Goal: Information Seeking & Learning: Find specific page/section

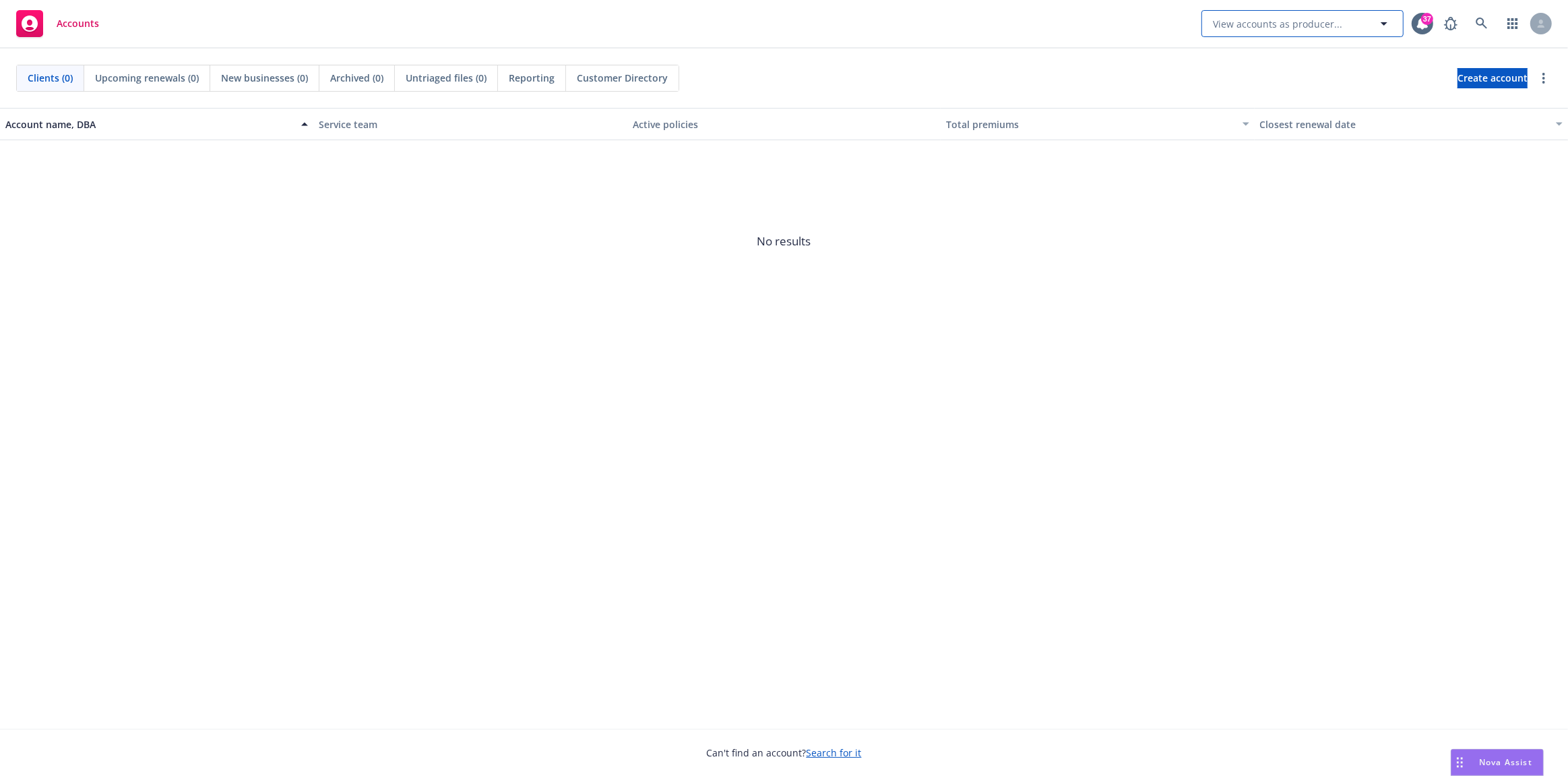
click at [1349, 28] on button "View accounts as producer..." at bounding box center [1302, 24] width 202 height 27
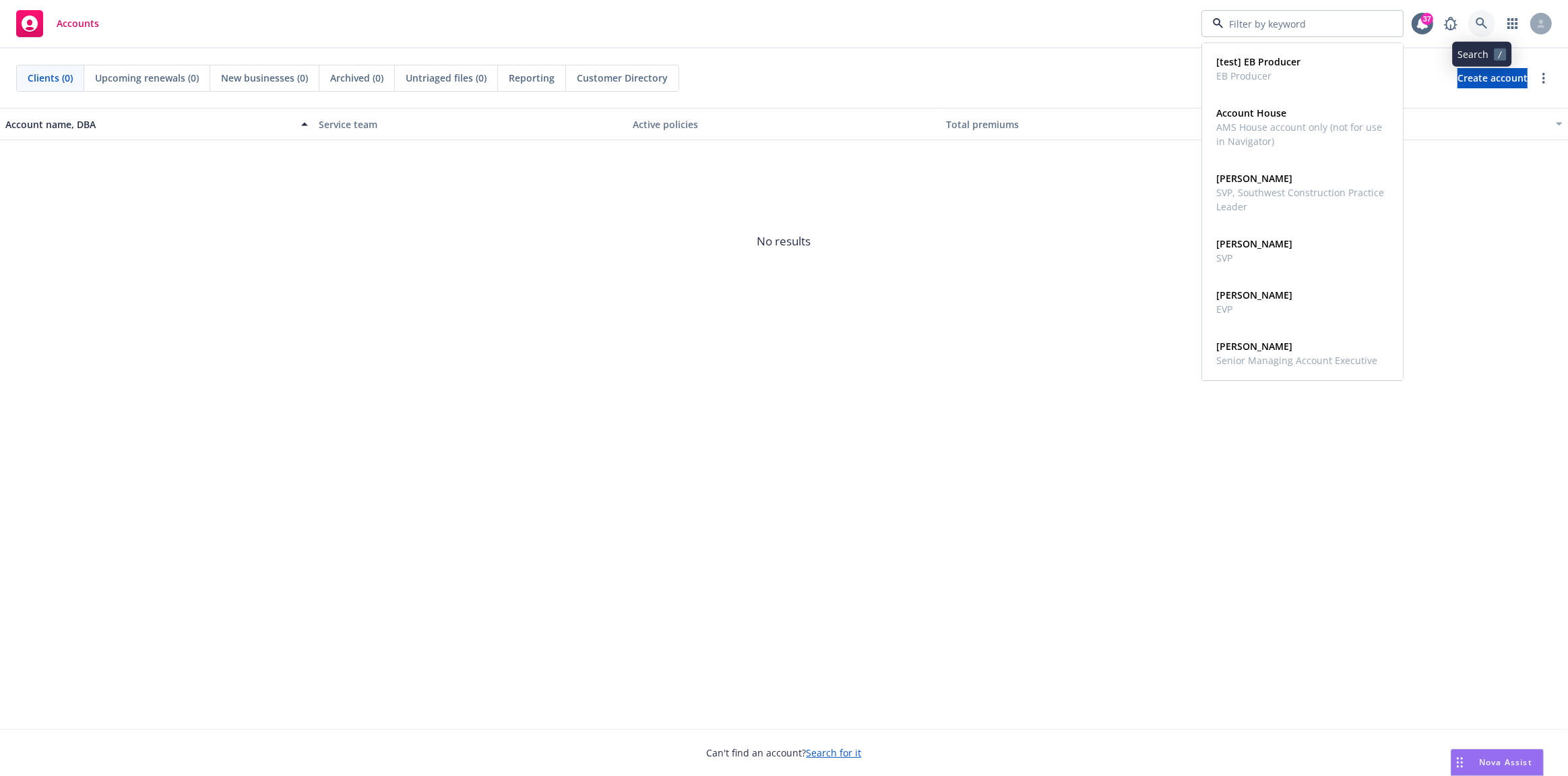
click at [1485, 21] on icon at bounding box center [1481, 23] width 12 height 12
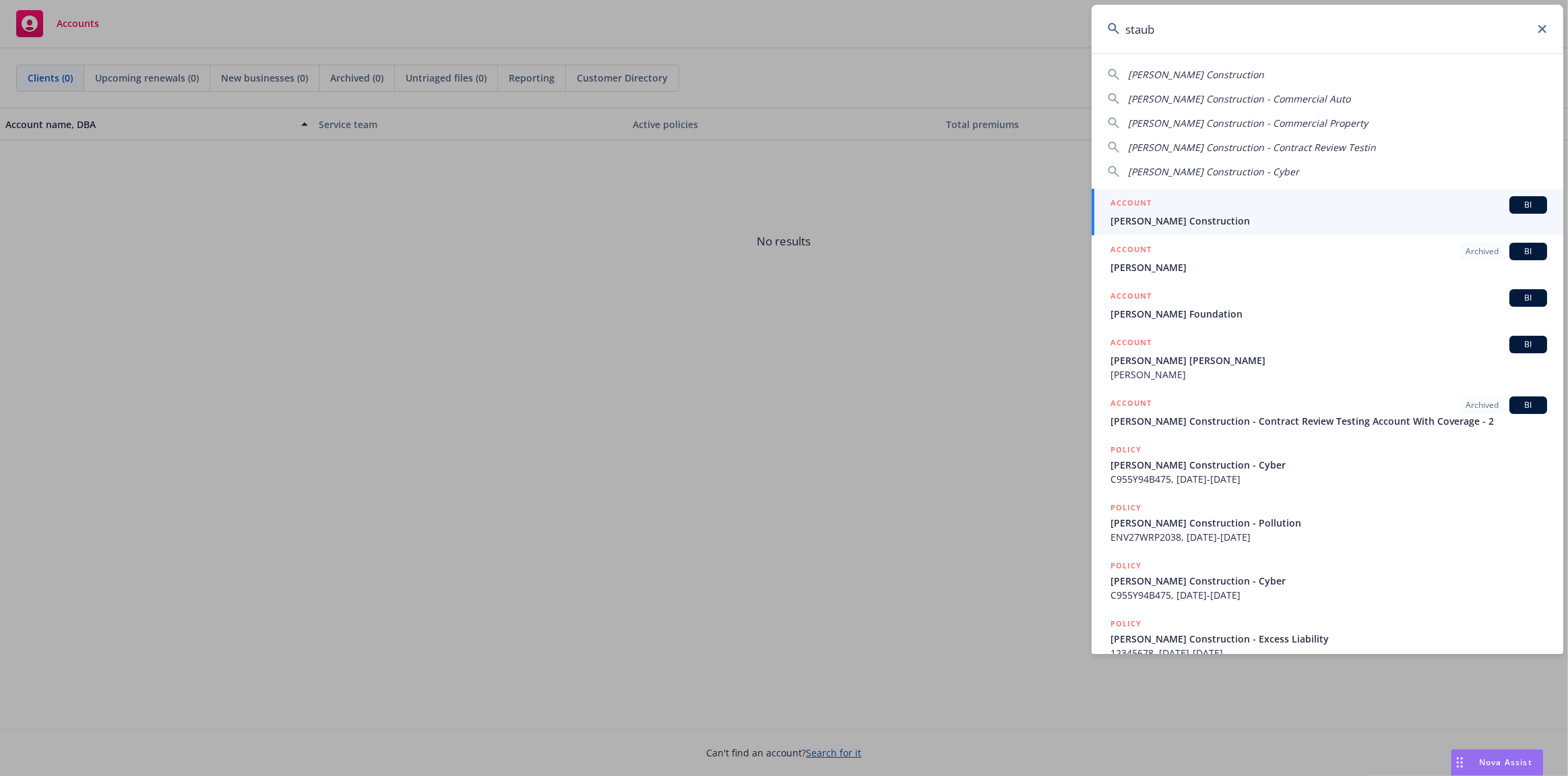
type input "staub"
click at [1245, 214] on span "[PERSON_NAME] Construction" at bounding box center [1329, 220] width 437 height 14
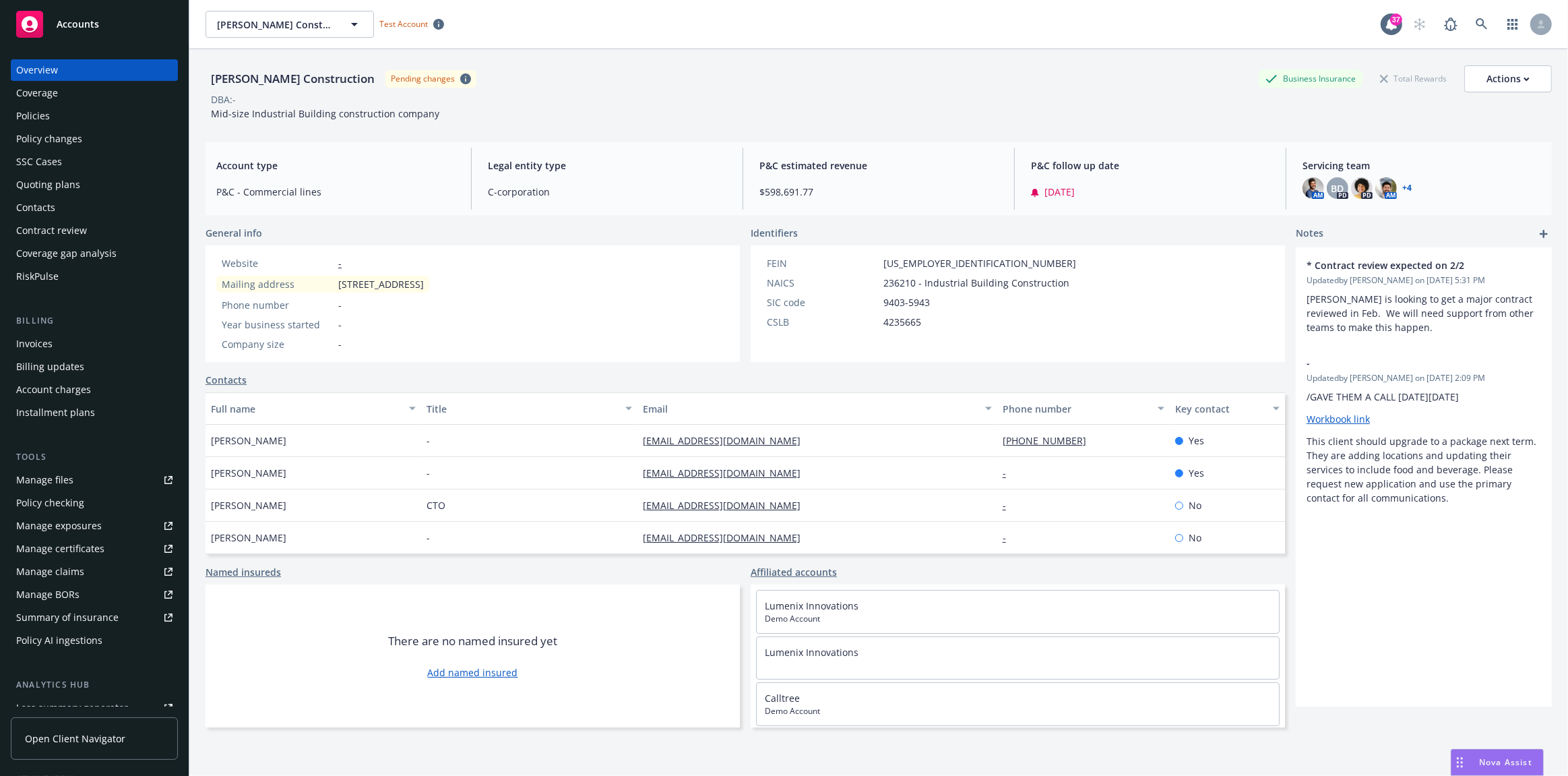
click at [80, 119] on div "Policies" at bounding box center [94, 116] width 156 height 22
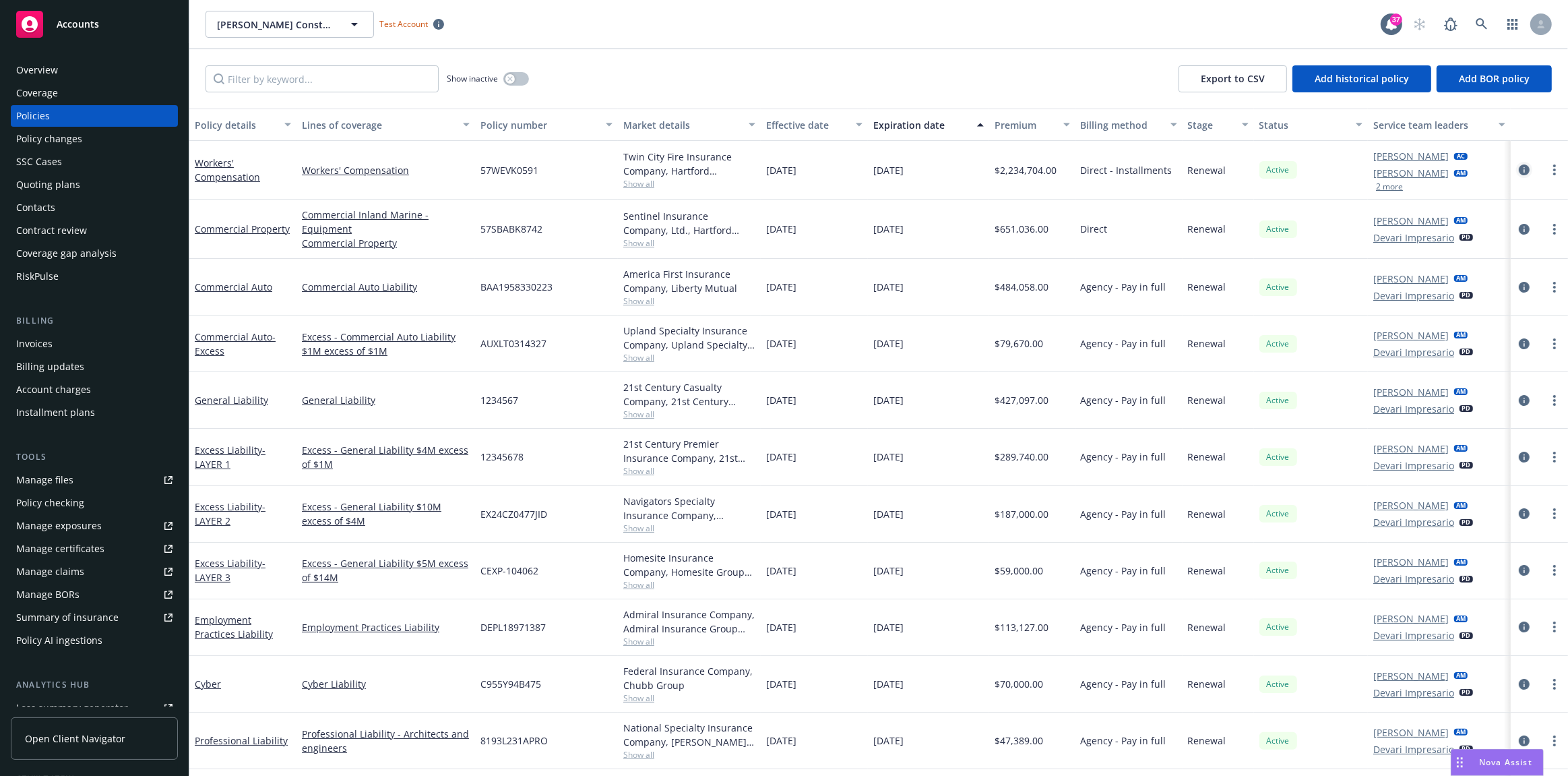
click at [1518, 169] on icon "circleInformation" at bounding box center [1523, 170] width 11 height 11
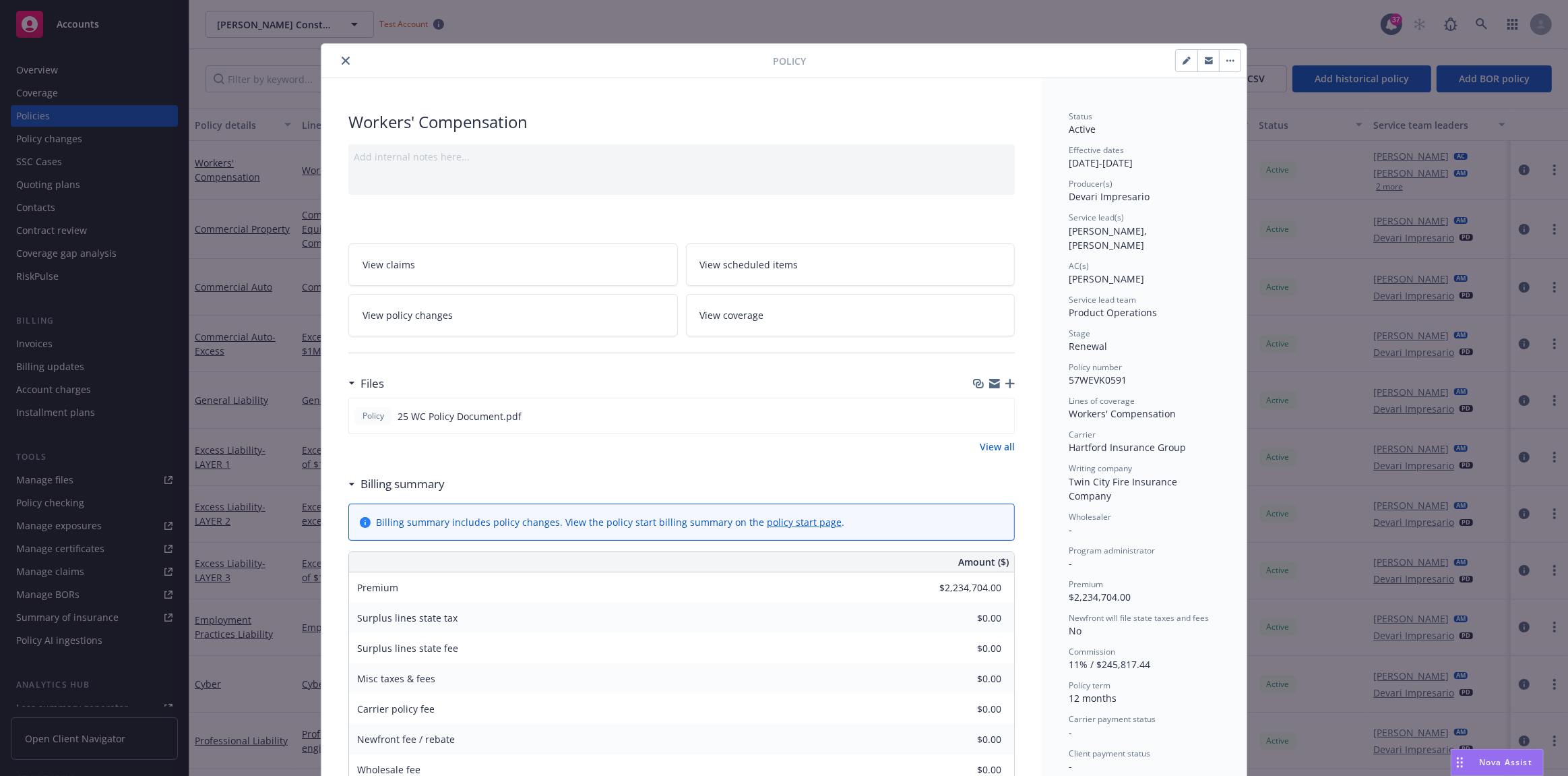
click at [342, 57] on icon "close" at bounding box center [346, 60] width 8 height 8
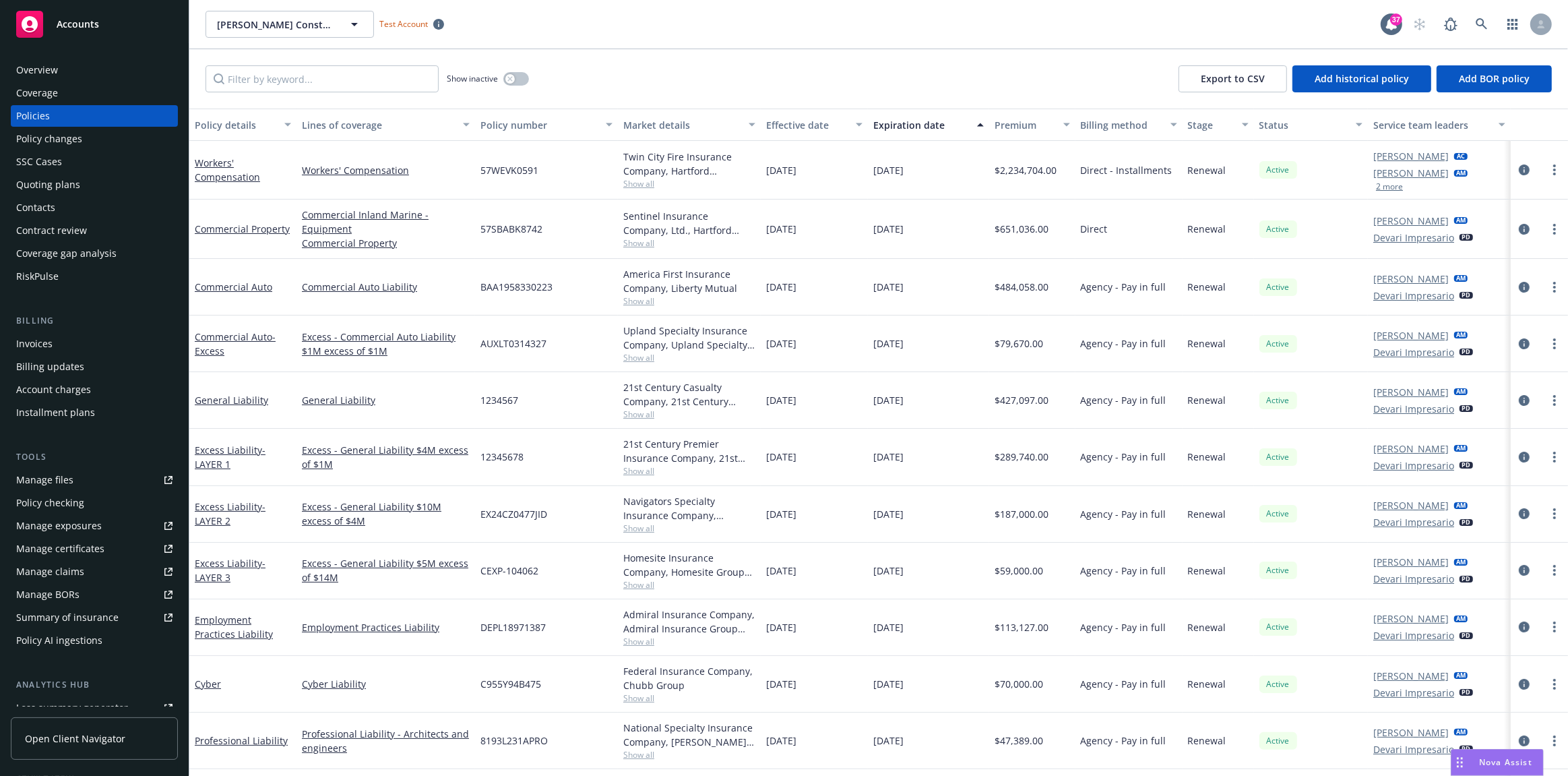
click at [119, 65] on div "Overview" at bounding box center [94, 70] width 156 height 22
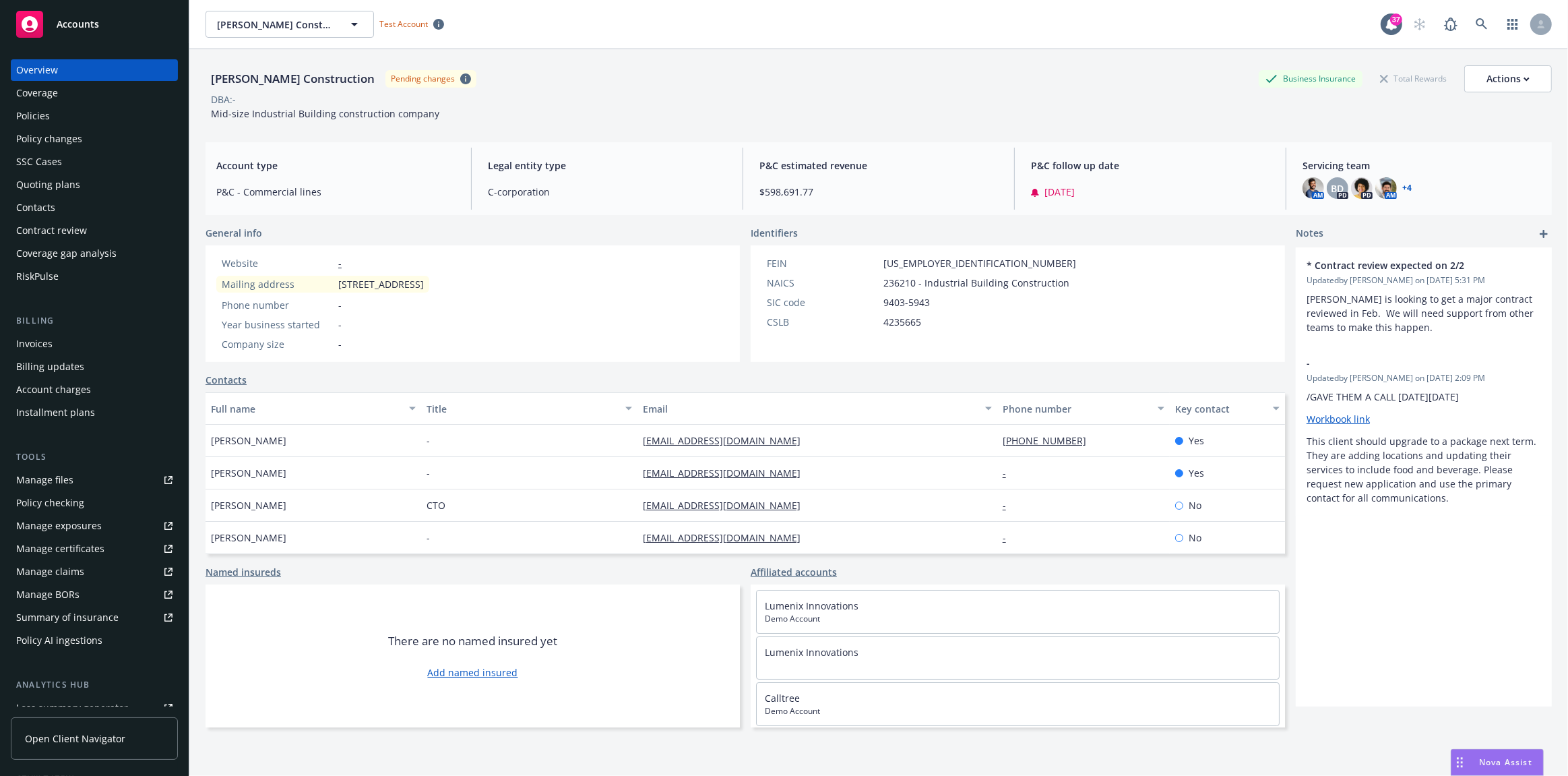
click at [72, 118] on div "Policies" at bounding box center [94, 116] width 156 height 22
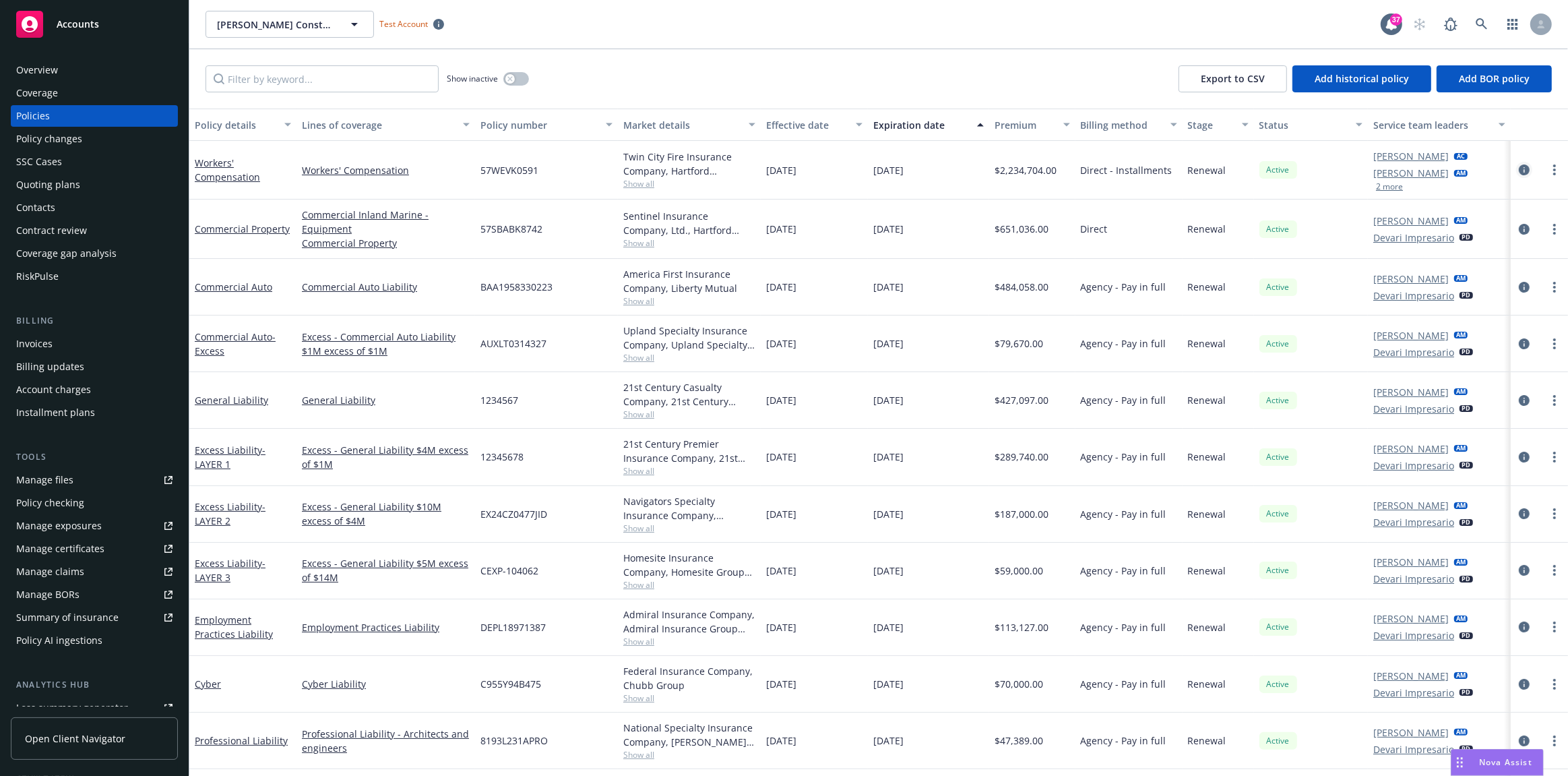
click at [1518, 171] on icon "circleInformation" at bounding box center [1523, 170] width 11 height 11
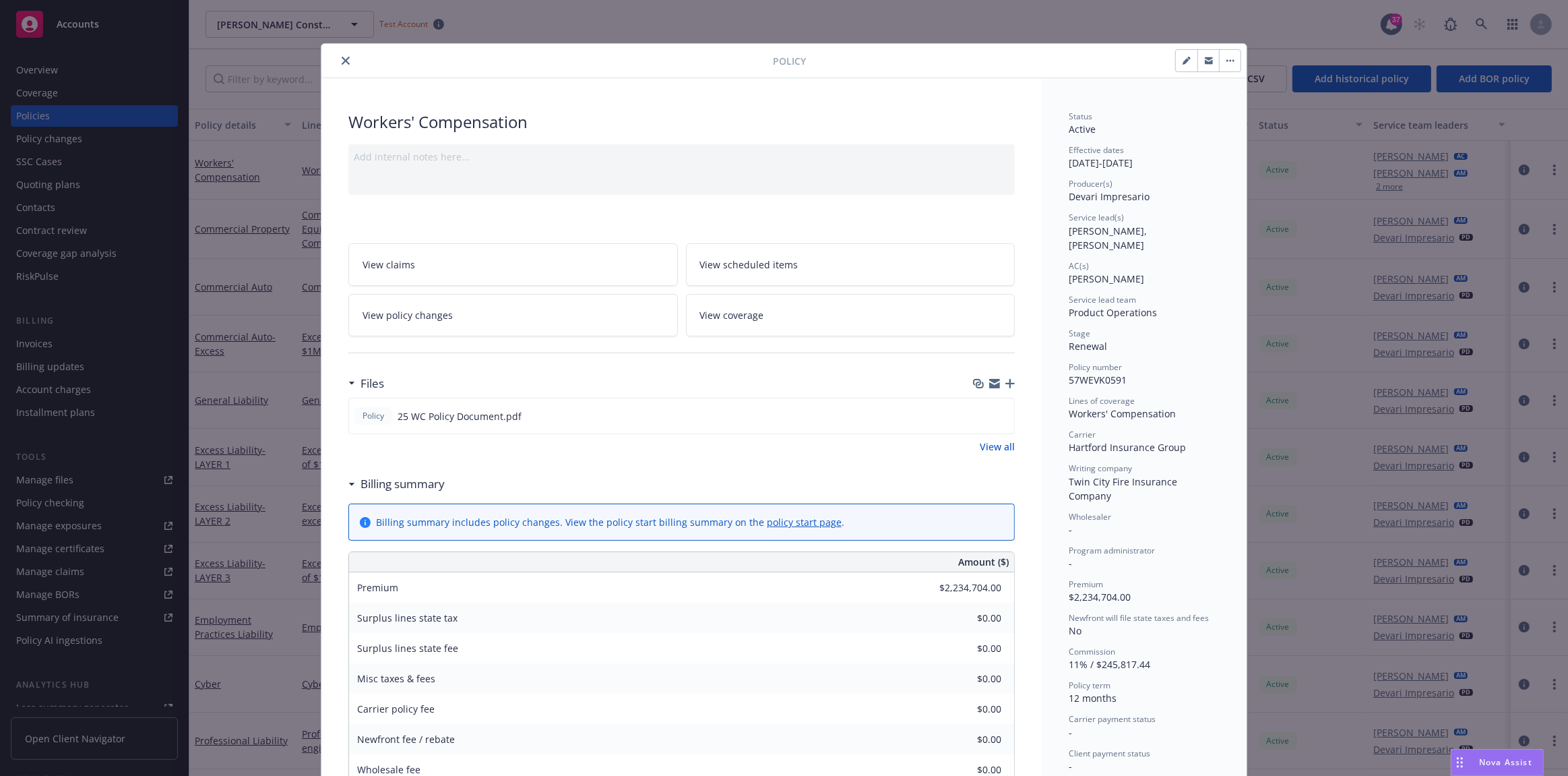
click at [346, 59] on button "close" at bounding box center [345, 60] width 16 height 16
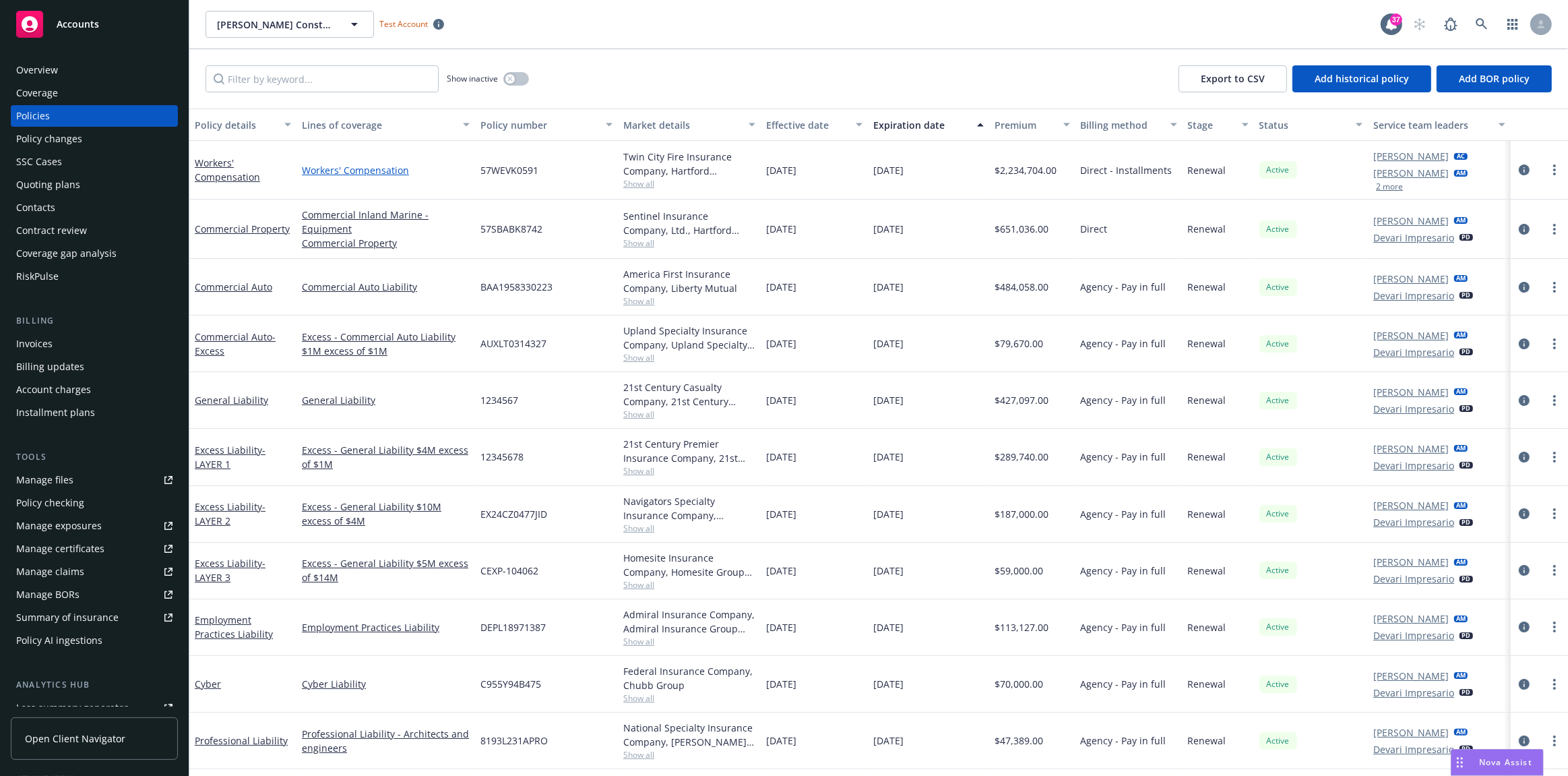
click at [376, 167] on link "Workers' Compensation" at bounding box center [385, 170] width 168 height 14
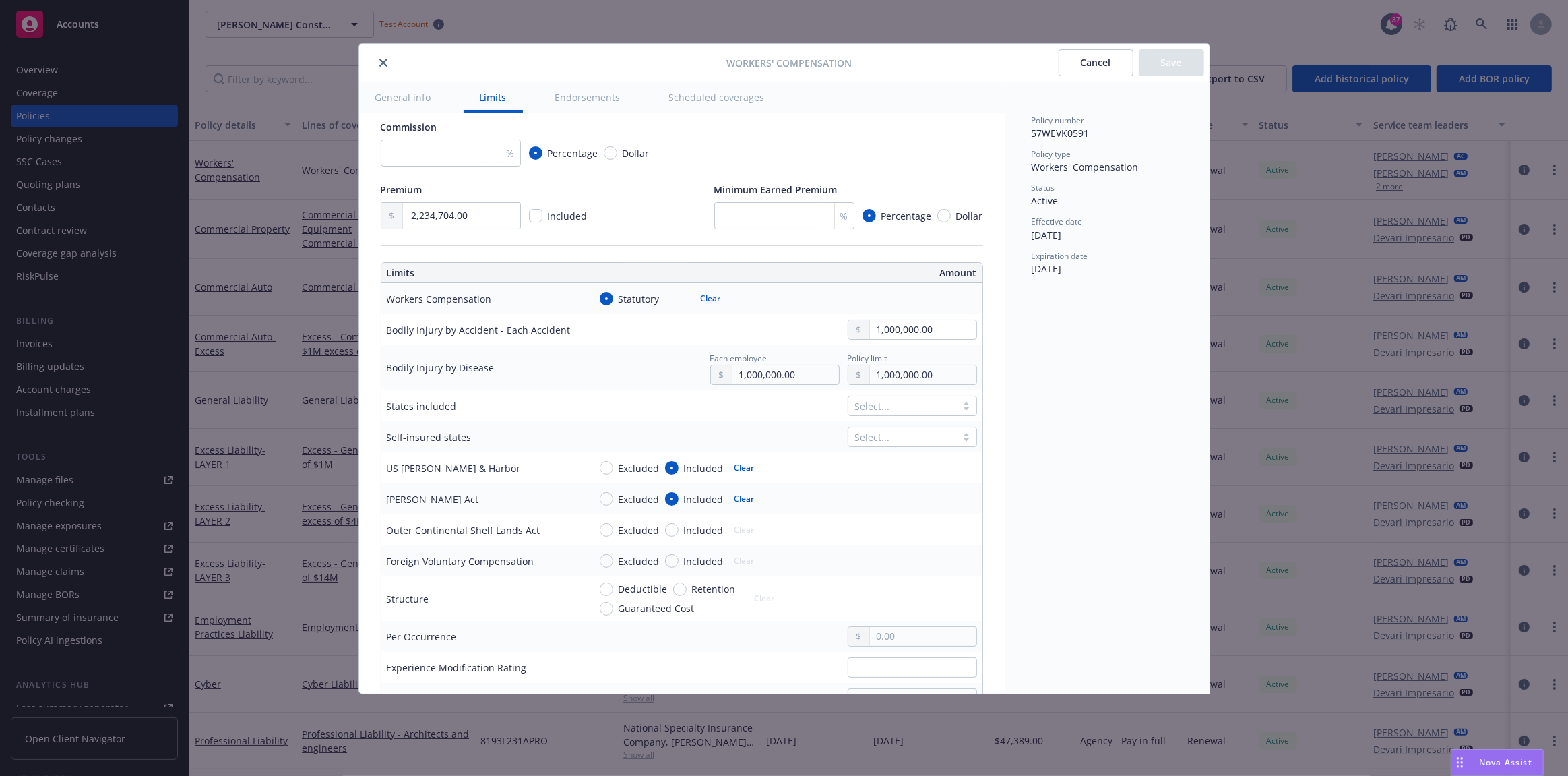
scroll to position [520, 0]
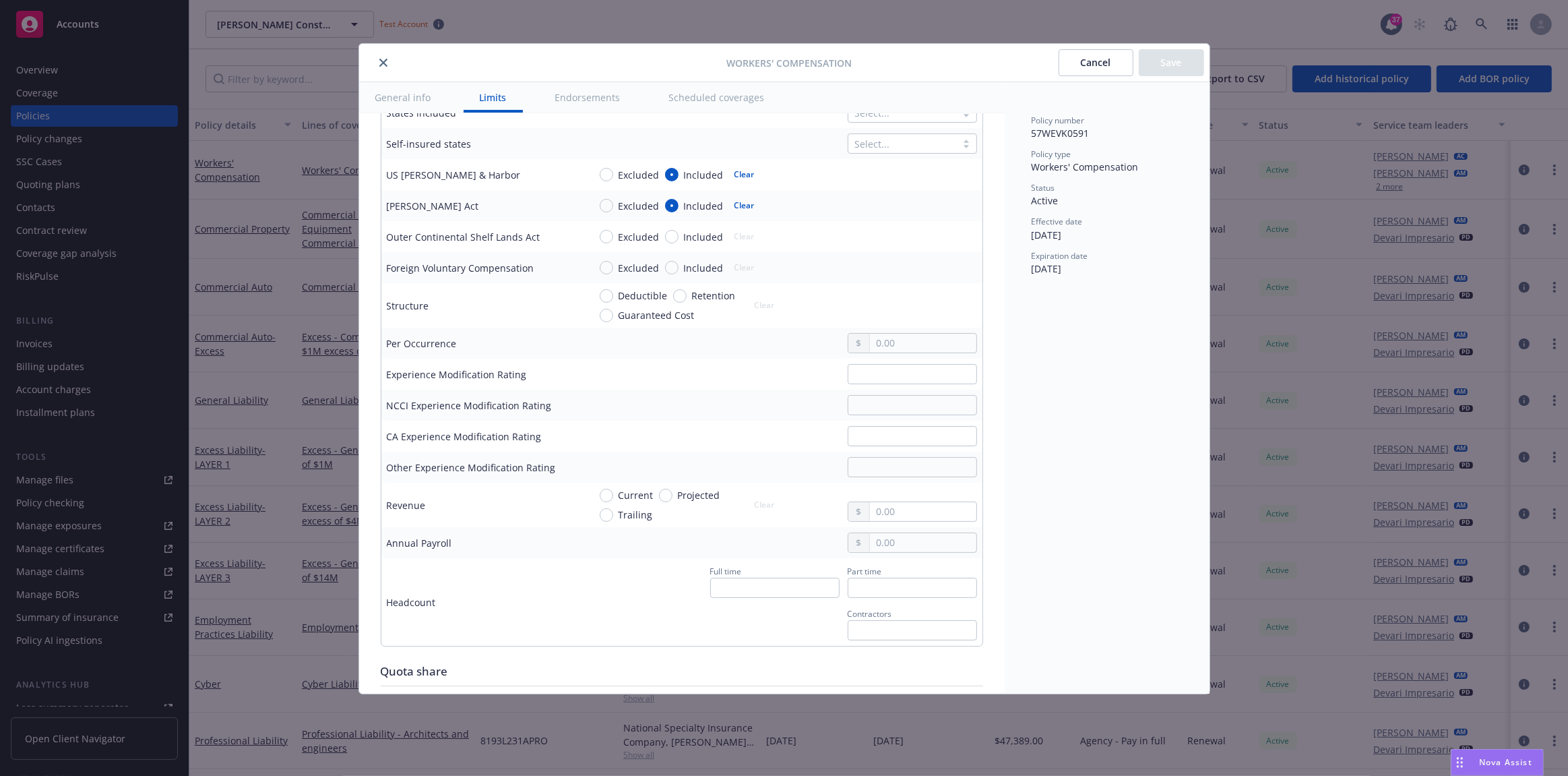
click at [383, 64] on icon "close" at bounding box center [383, 62] width 8 height 8
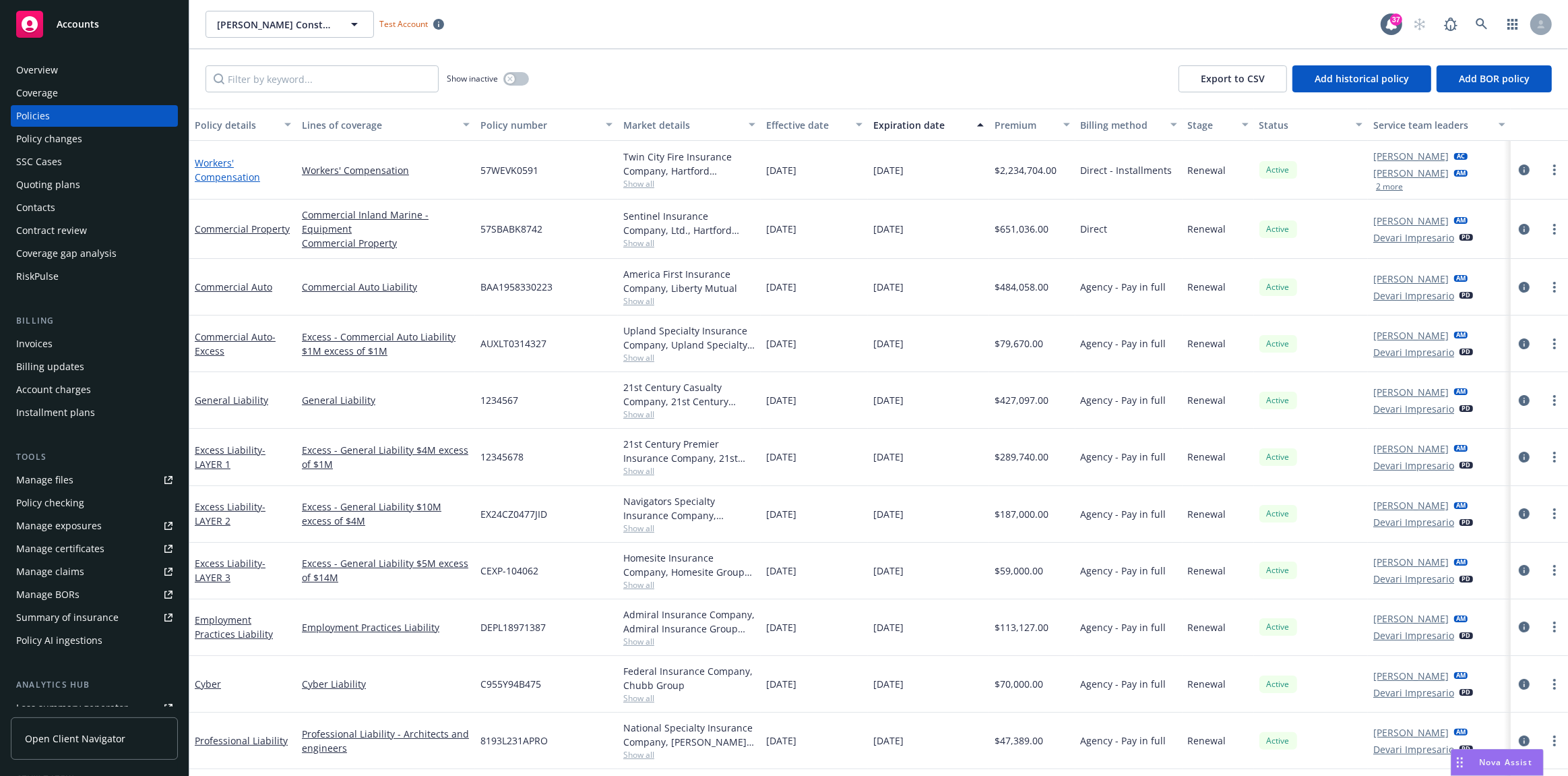
click at [228, 181] on link "Workers' Compensation" at bounding box center [227, 170] width 65 height 27
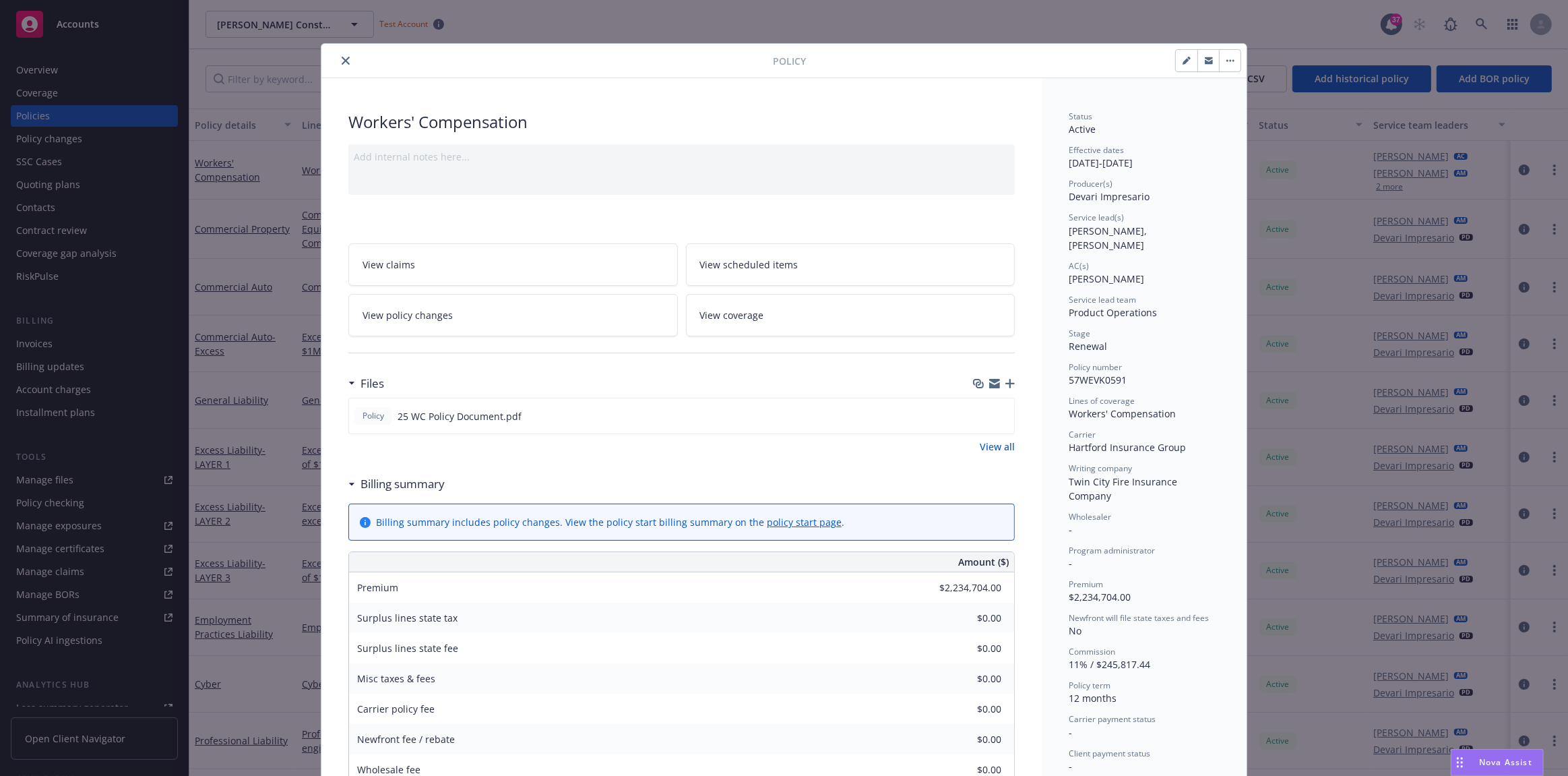
click at [342, 60] on icon "close" at bounding box center [346, 60] width 8 height 8
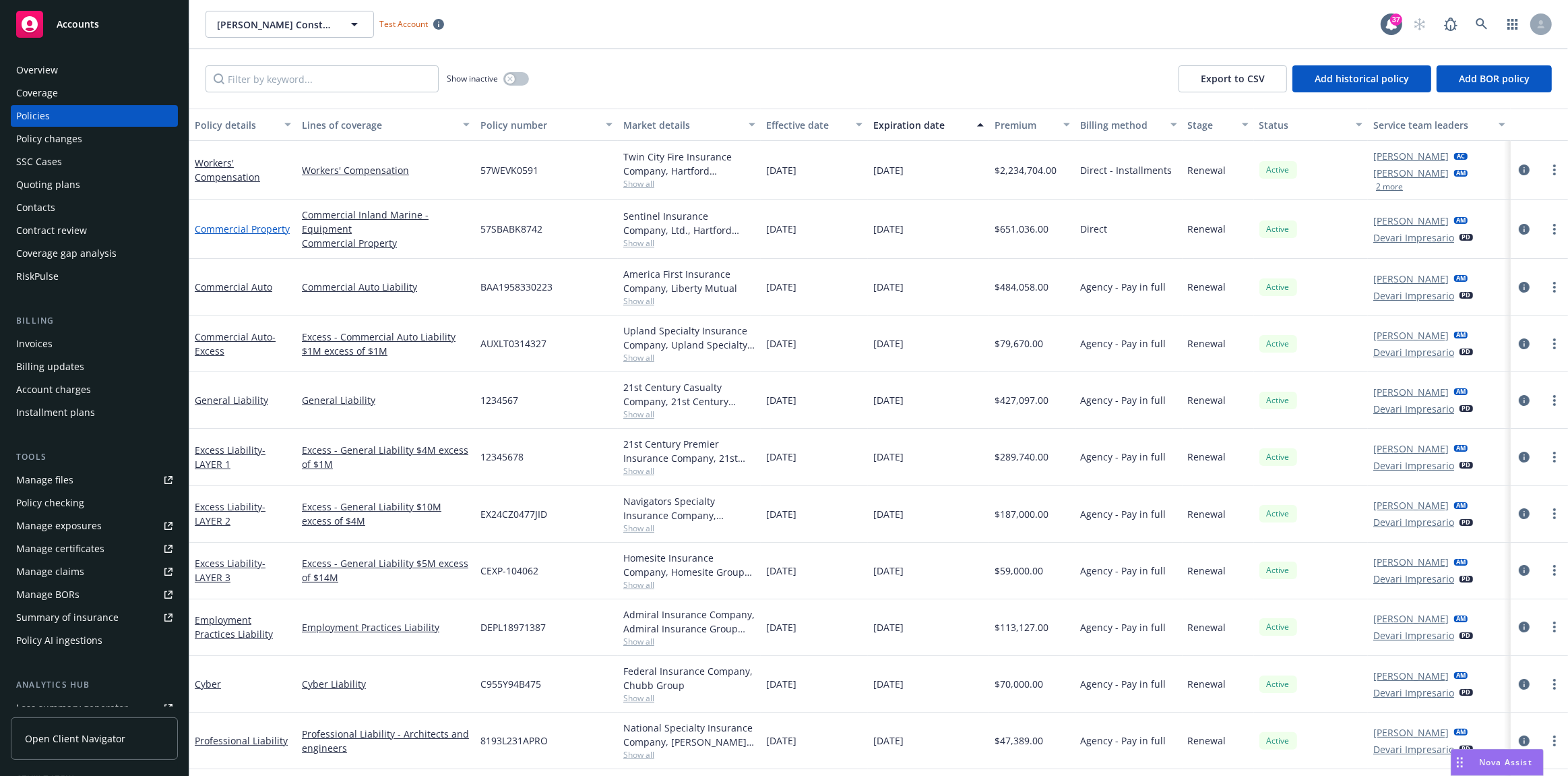
click at [274, 226] on link "Commercial Property" at bounding box center [241, 228] width 95 height 12
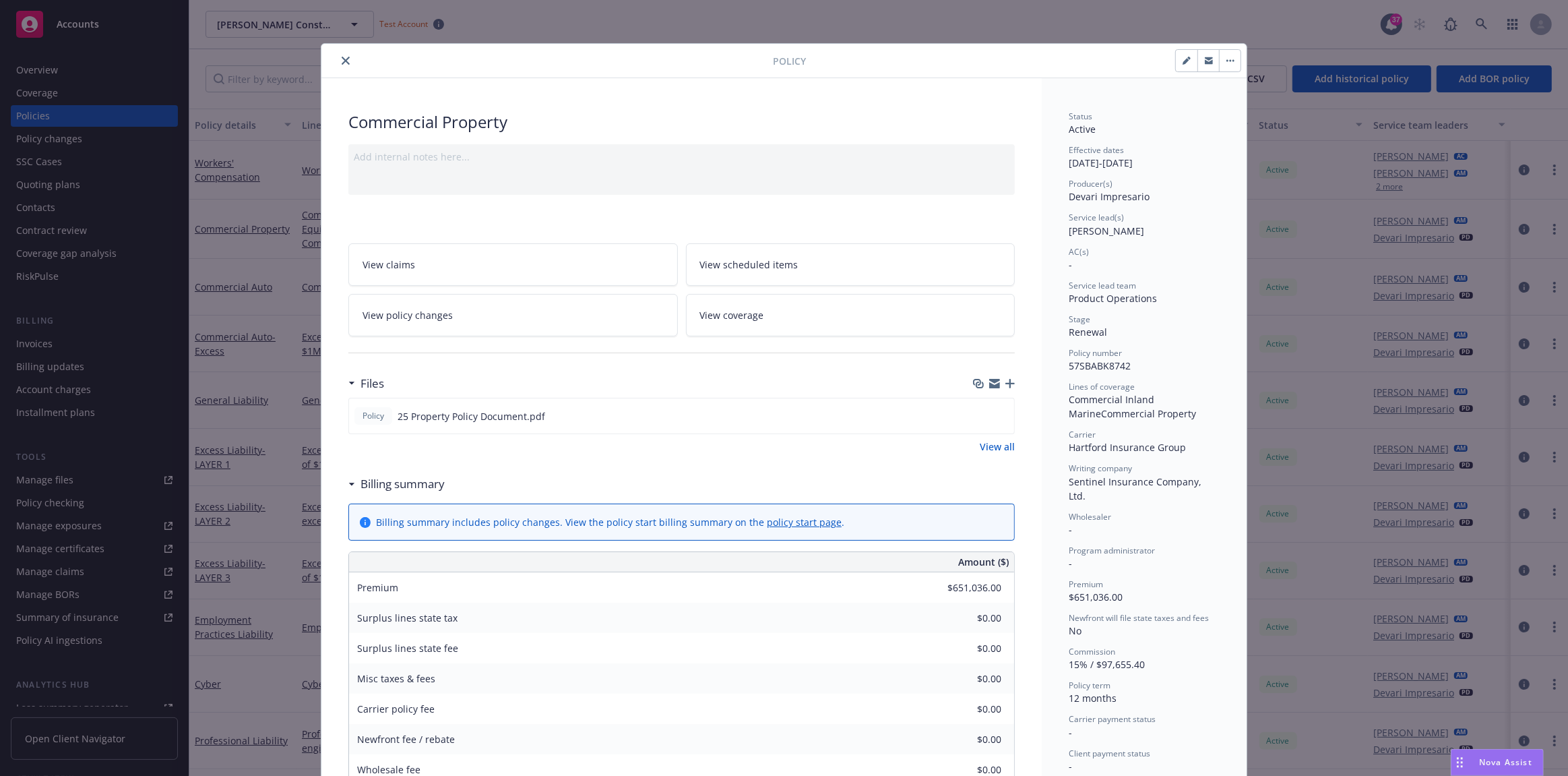
click at [337, 59] on button "close" at bounding box center [345, 60] width 16 height 16
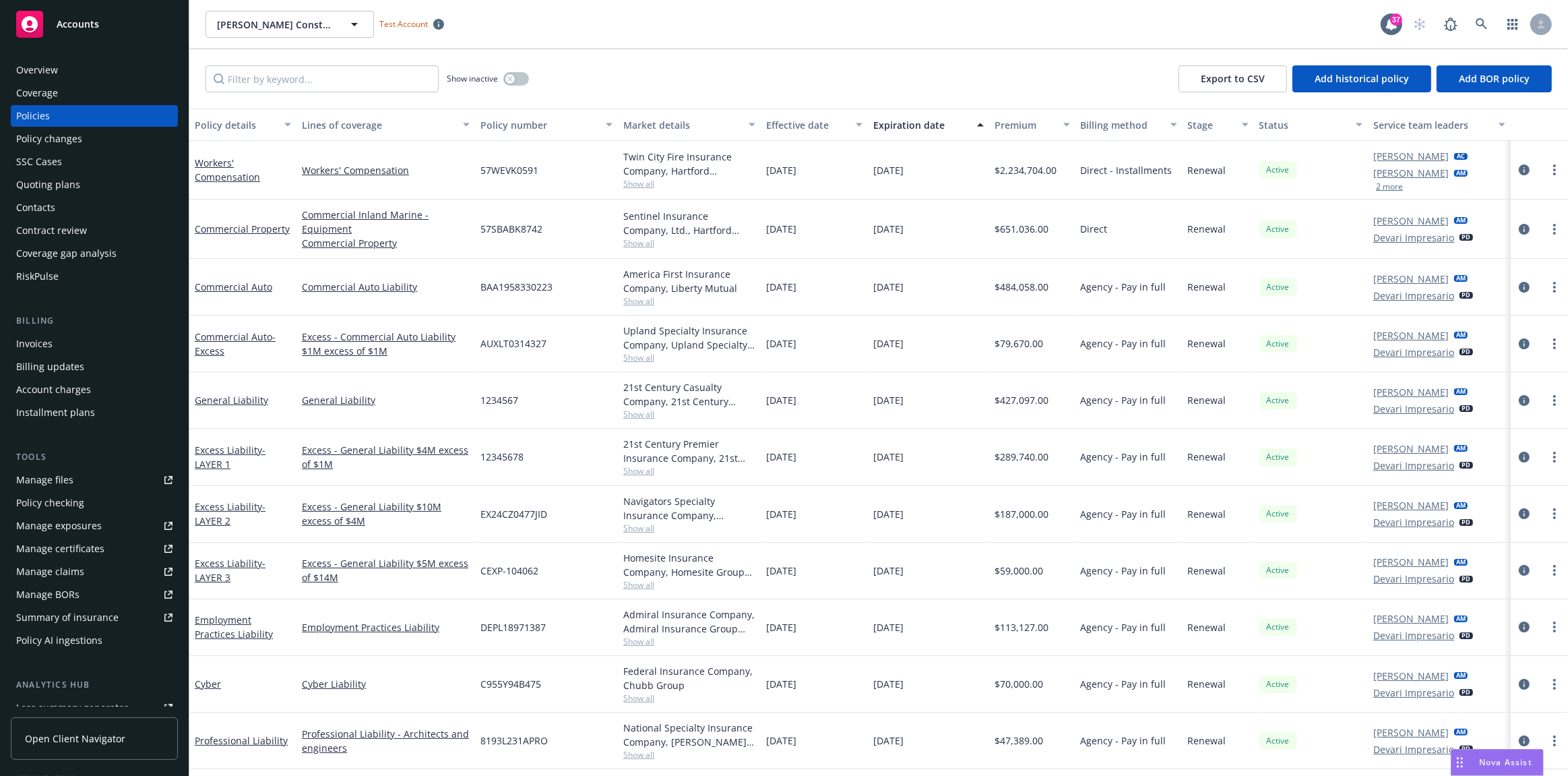
click at [132, 119] on div "Policies" at bounding box center [94, 116] width 156 height 22
click at [80, 140] on div "Policy changes" at bounding box center [49, 139] width 66 height 22
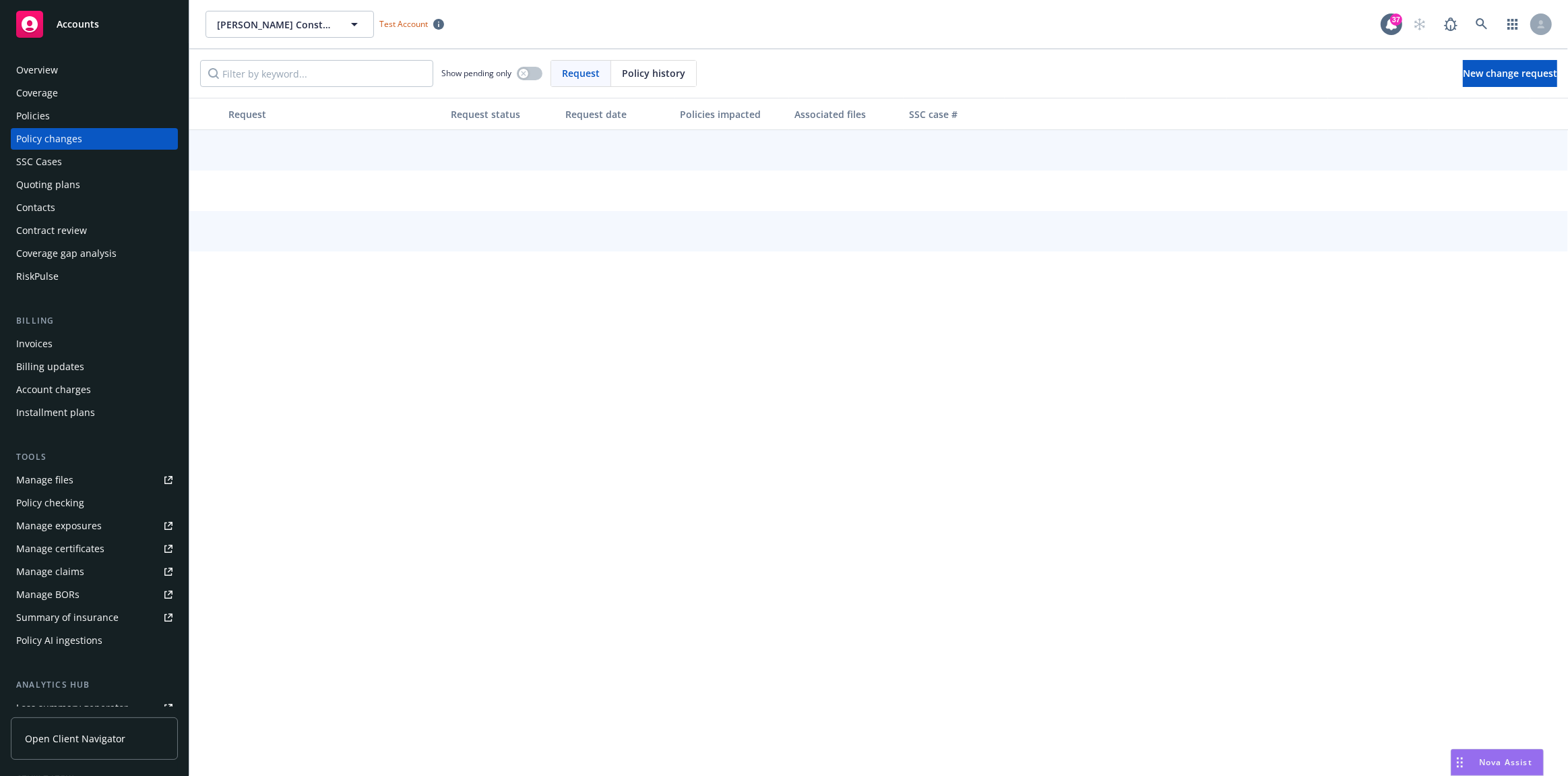
click at [75, 111] on div "Policies" at bounding box center [94, 116] width 156 height 22
